Goal: Task Accomplishment & Management: Manage account settings

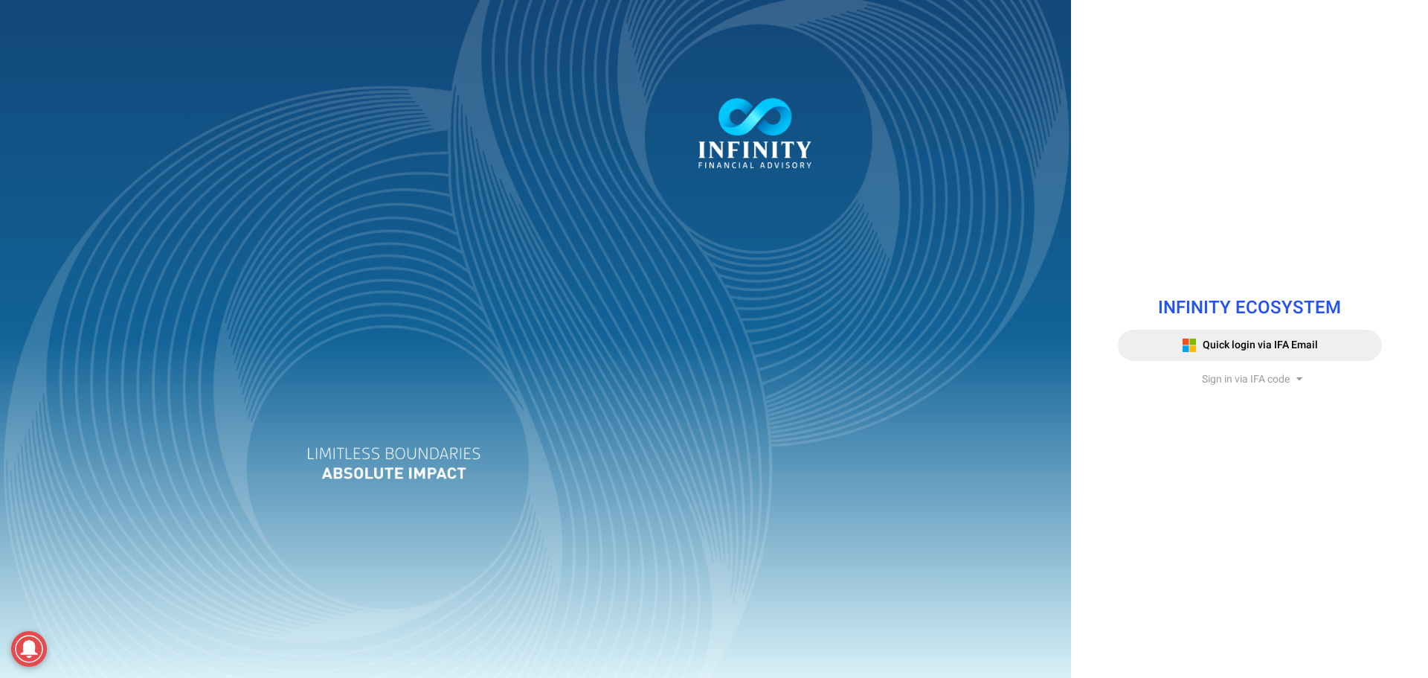
click at [1249, 382] on span "Sign in via IFA code" at bounding box center [1246, 379] width 88 height 16
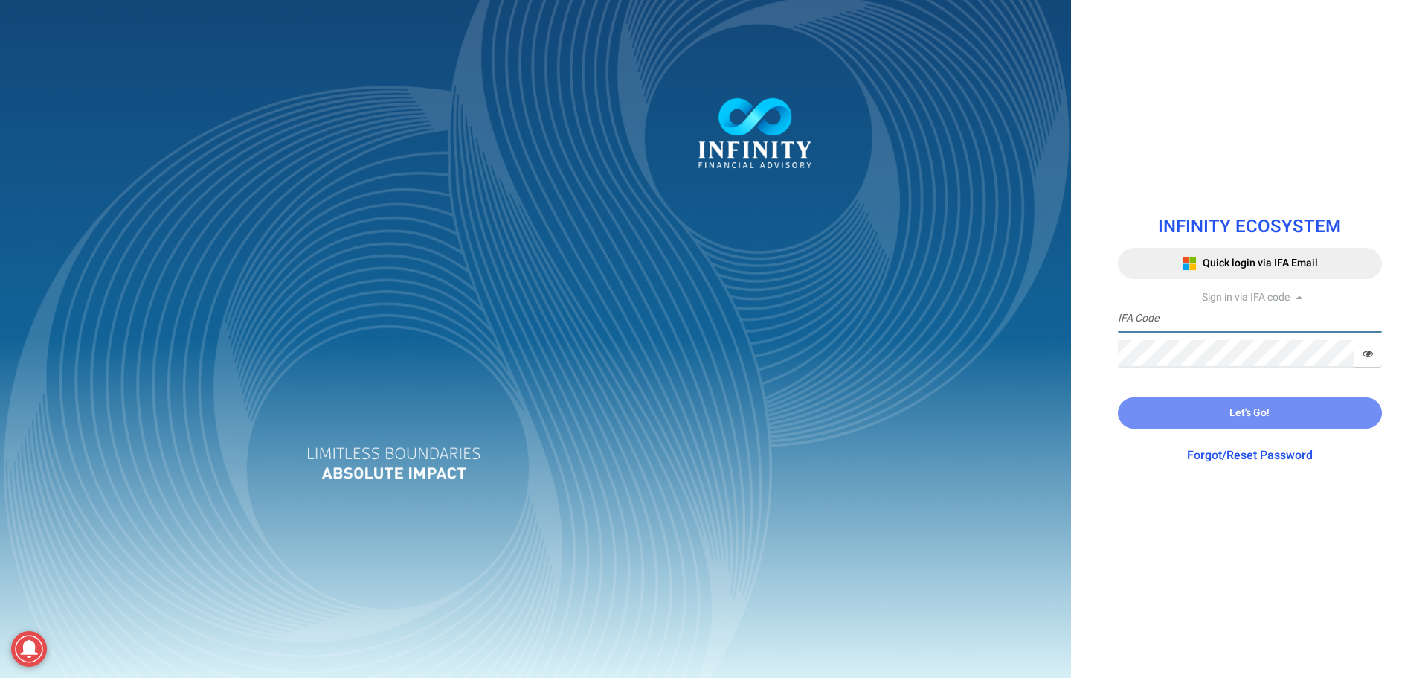
click at [1202, 320] on input "text" at bounding box center [1250, 319] width 264 height 28
type input "IFA0118"
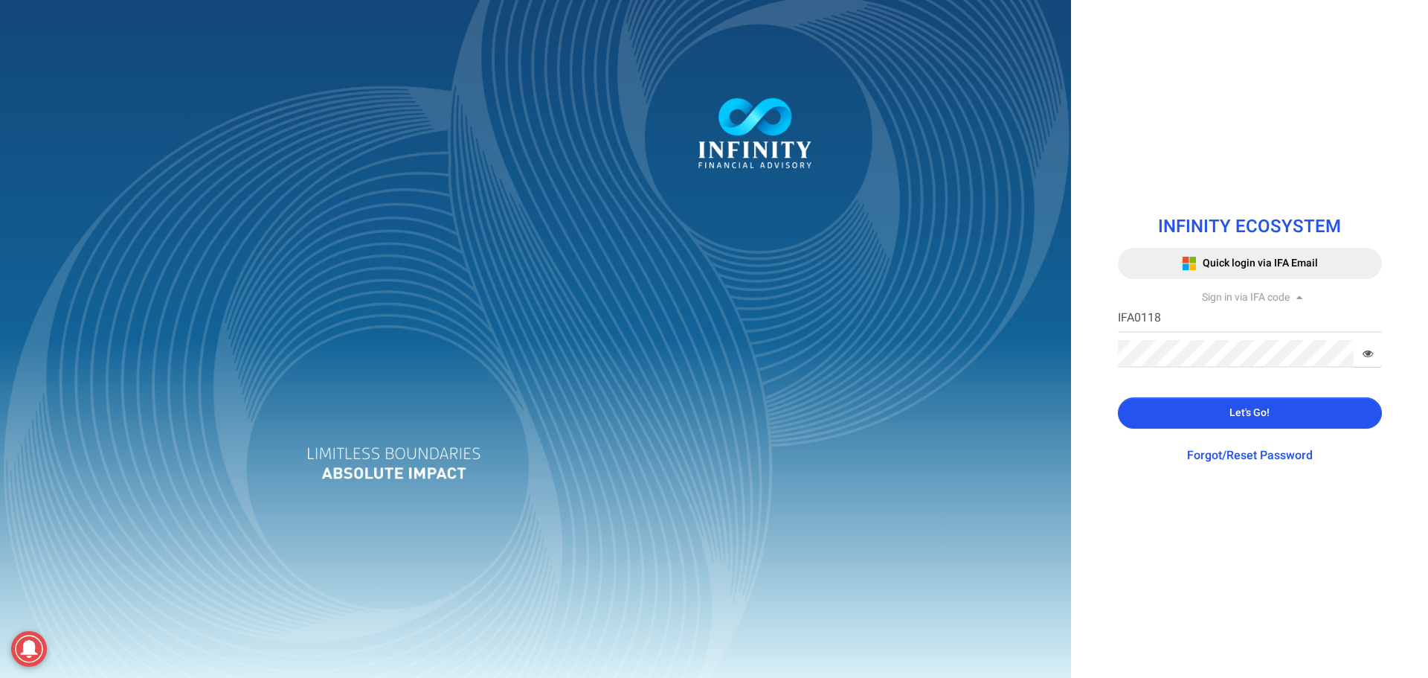
click at [1302, 417] on button "Let's Go!" at bounding box center [1250, 412] width 264 height 31
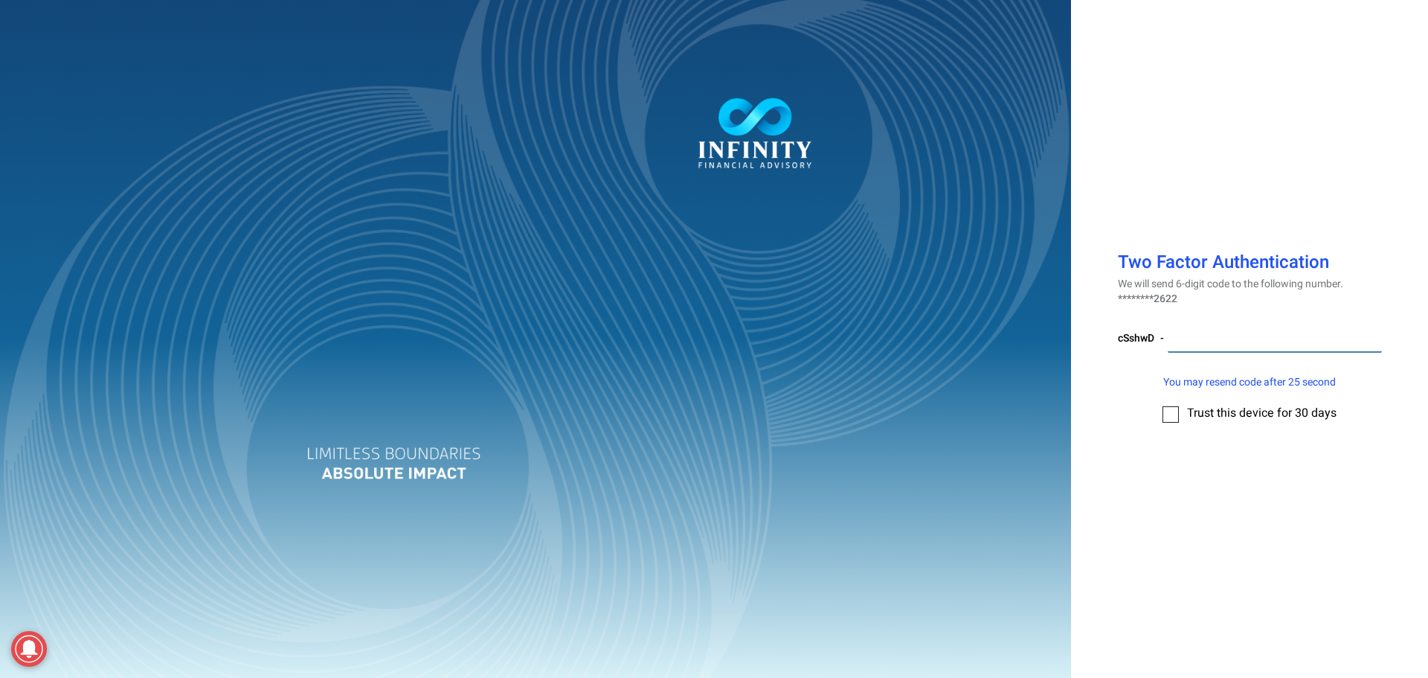
click at [1241, 338] on input "number" at bounding box center [1275, 339] width 214 height 28
type input "891600"
